Goal: Check status: Check status

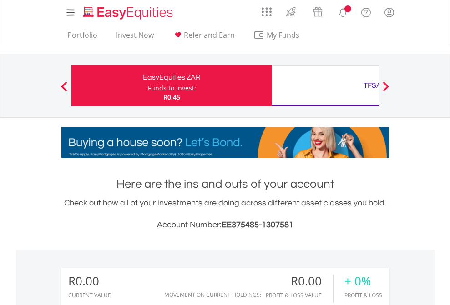
scroll to position [87, 143]
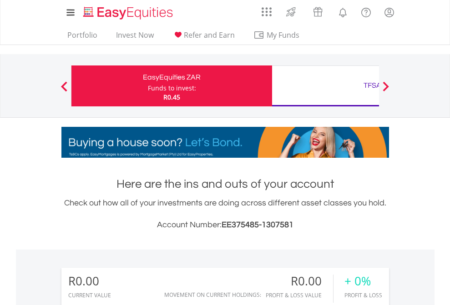
click at [148, 86] on div "Funds to invest:" at bounding box center [172, 88] width 48 height 9
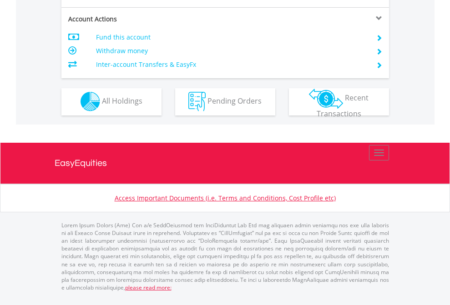
scroll to position [850, 0]
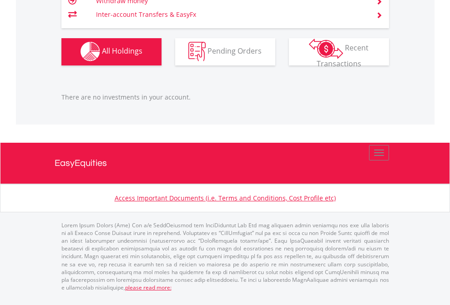
scroll to position [900, 0]
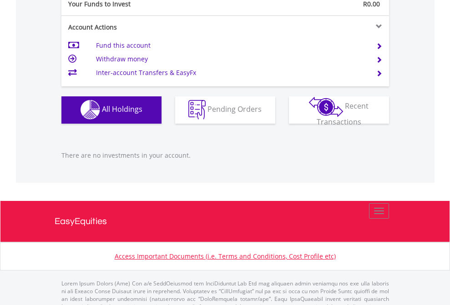
scroll to position [900, 0]
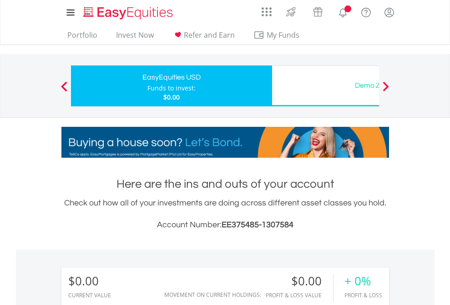
scroll to position [87, 143]
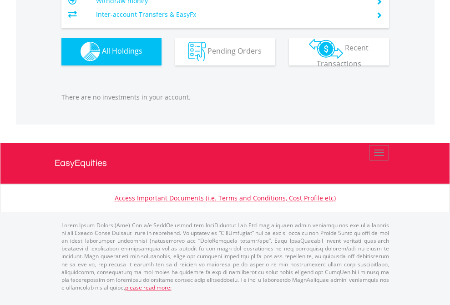
scroll to position [900, 0]
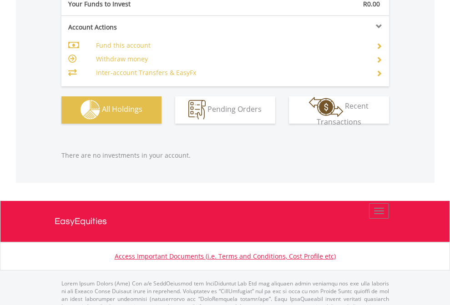
scroll to position [900, 0]
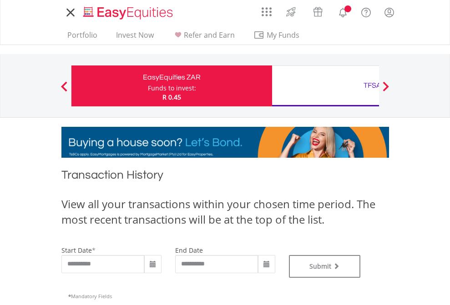
type input "**********"
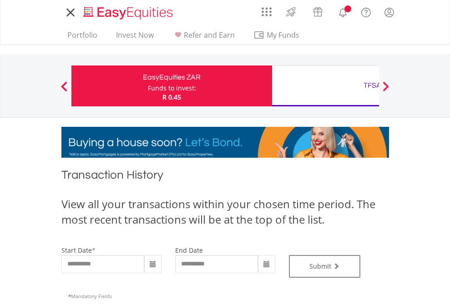
type input "**********"
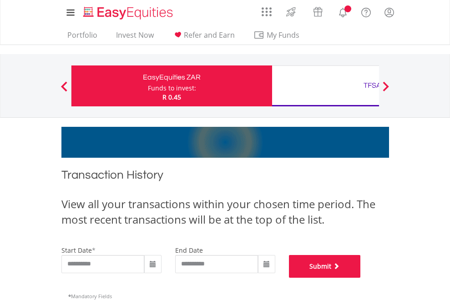
click at [361, 278] on button "Submit" at bounding box center [325, 266] width 72 height 23
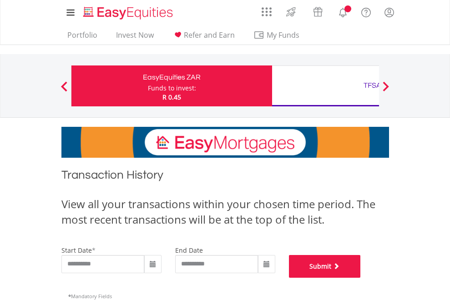
scroll to position [369, 0]
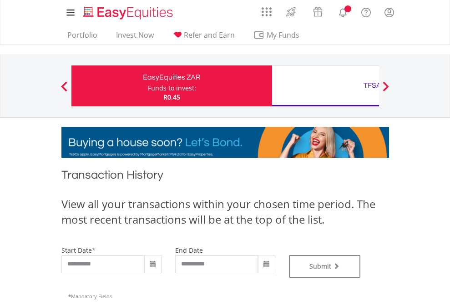
click at [325, 86] on div "TFSA" at bounding box center [372, 85] width 190 height 13
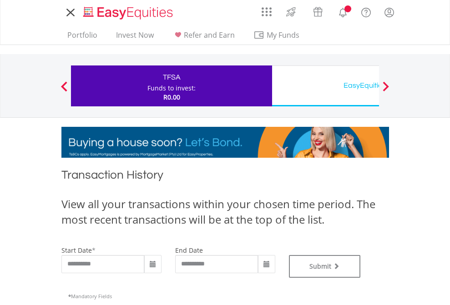
type input "**********"
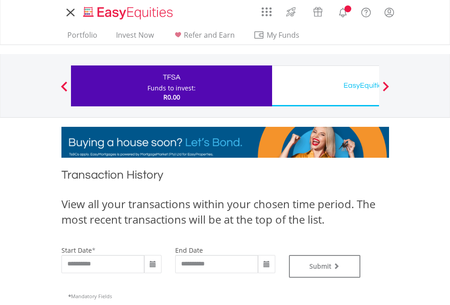
type input "**********"
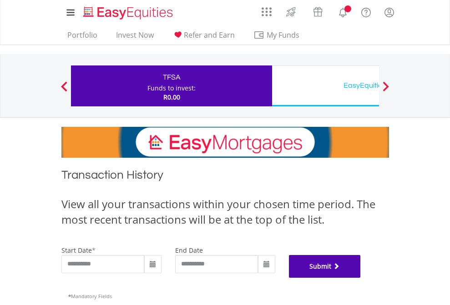
click at [361, 278] on button "Submit" at bounding box center [325, 266] width 72 height 23
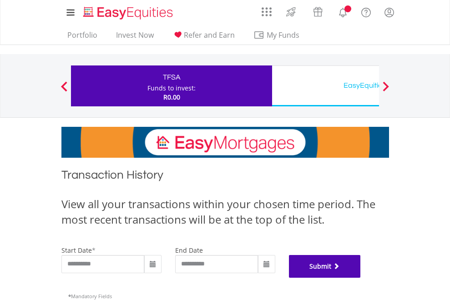
scroll to position [369, 0]
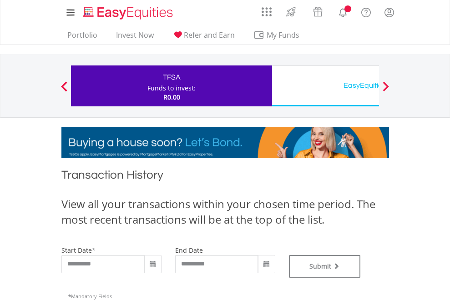
click at [325, 86] on div "EasyEquities USD" at bounding box center [372, 85] width 190 height 13
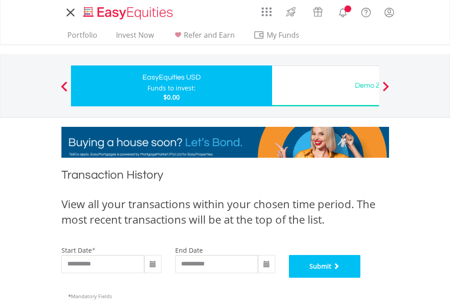
click at [361, 278] on button "Submit" at bounding box center [325, 266] width 72 height 23
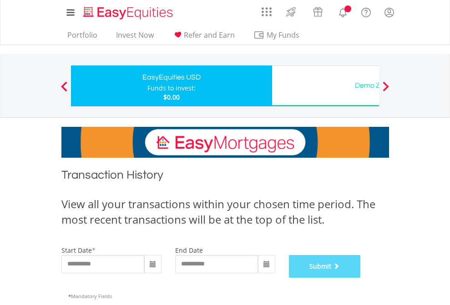
scroll to position [369, 0]
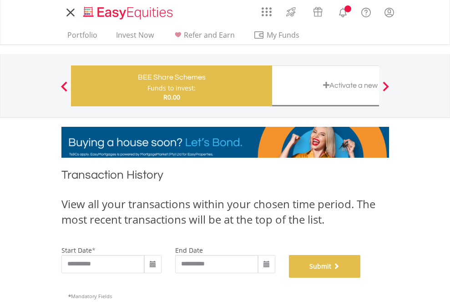
click at [361, 278] on button "Submit" at bounding box center [325, 266] width 72 height 23
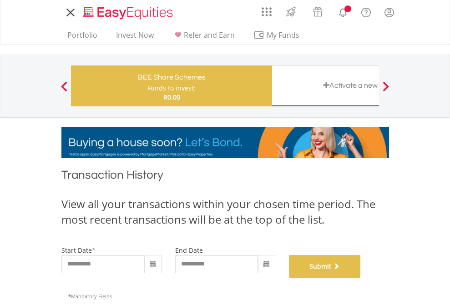
scroll to position [369, 0]
